Goal: Information Seeking & Learning: Learn about a topic

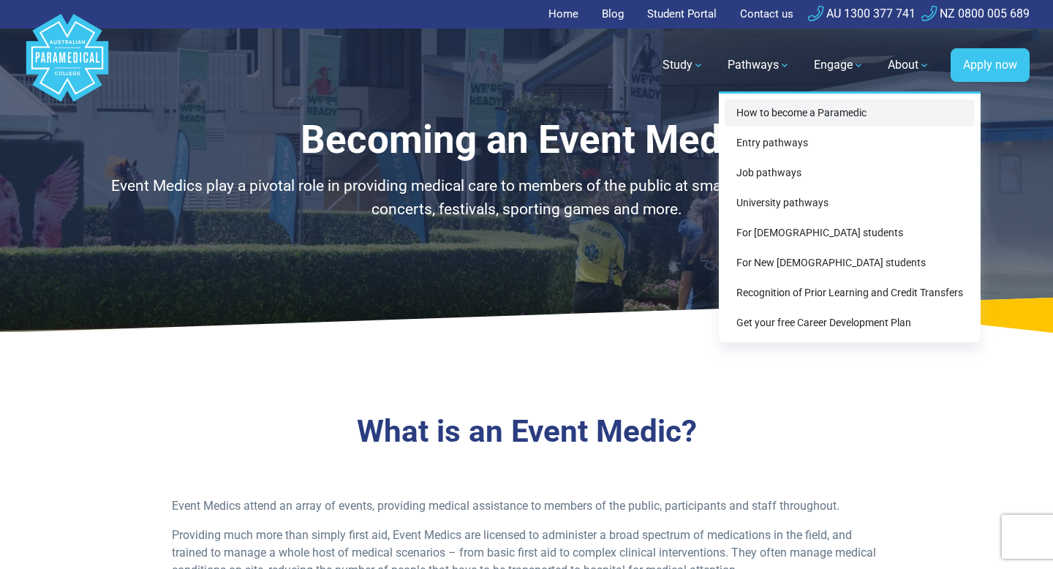
click at [769, 108] on link "How to become a Paramedic" at bounding box center [850, 112] width 250 height 27
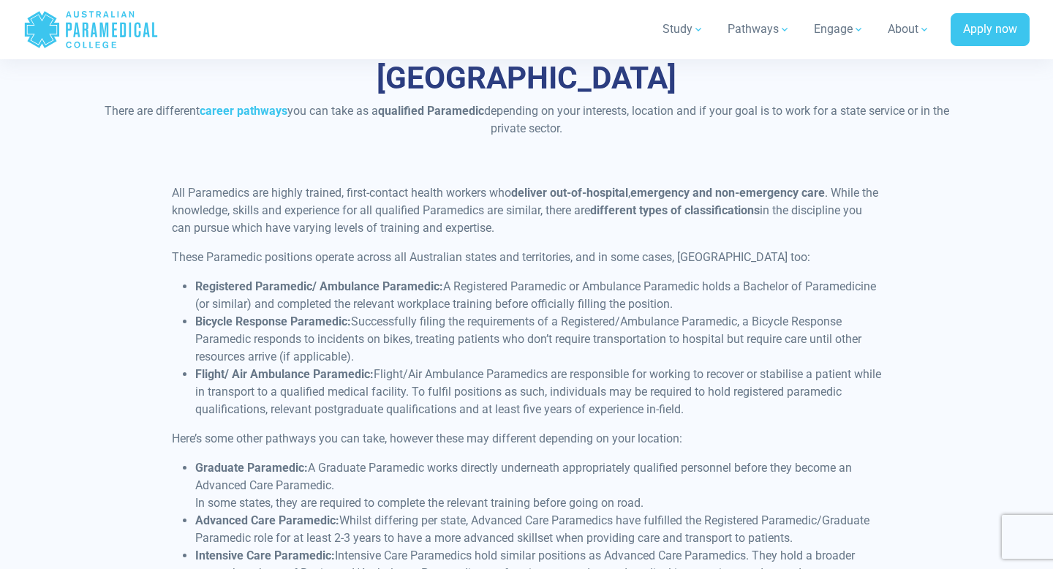
scroll to position [3439, 0]
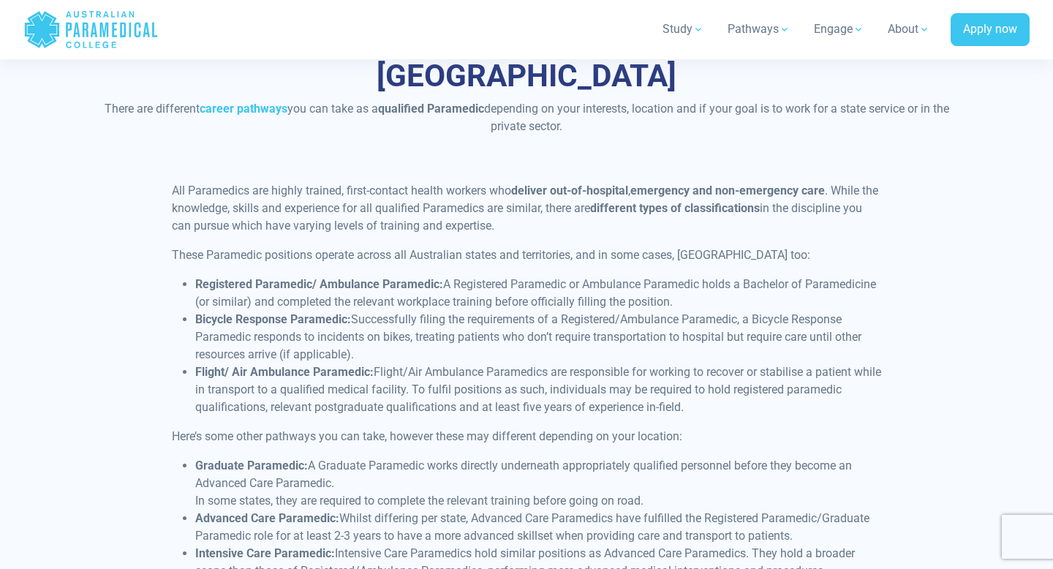
click at [201, 311] on li "Bicycle Response Paramedic: Successfully filing the requirements of a Registere…" at bounding box center [538, 337] width 687 height 53
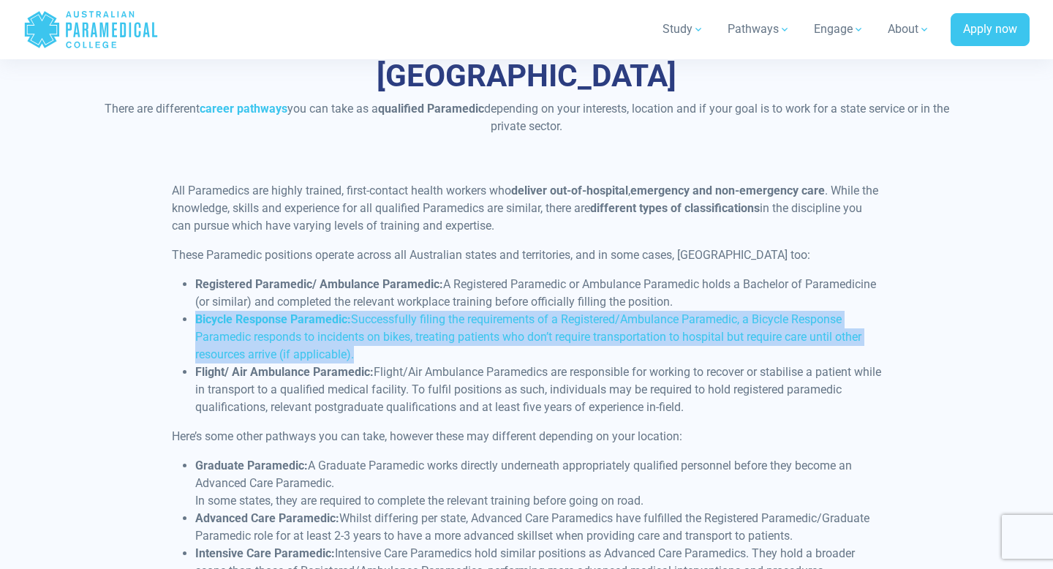
click at [201, 311] on li "Bicycle Response Paramedic: Successfully filing the requirements of a Registere…" at bounding box center [538, 337] width 687 height 53
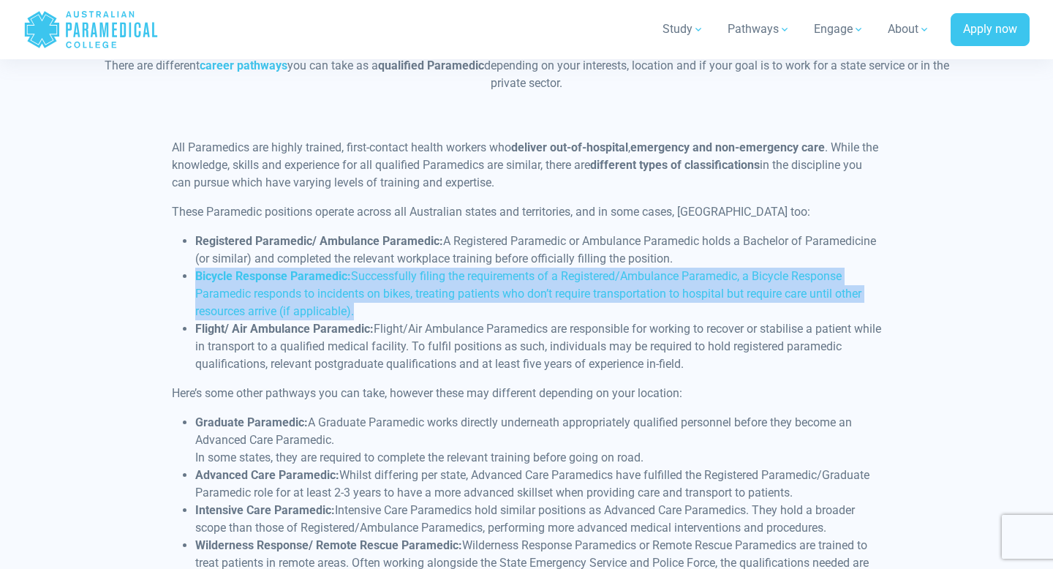
click at [201, 322] on strong "Flight/ Air Ambulance Paramedic:" at bounding box center [284, 329] width 178 height 14
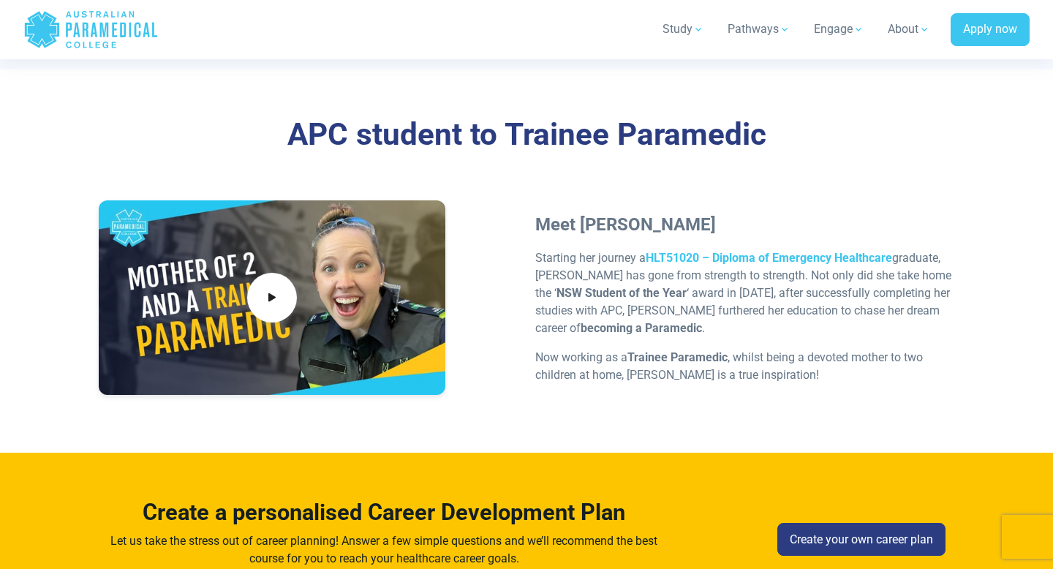
scroll to position [4817, 0]
